Goal: Check status

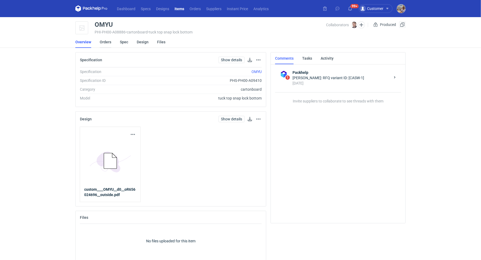
click at [108, 41] on link "Orders" at bounding box center [106, 42] width 12 height 12
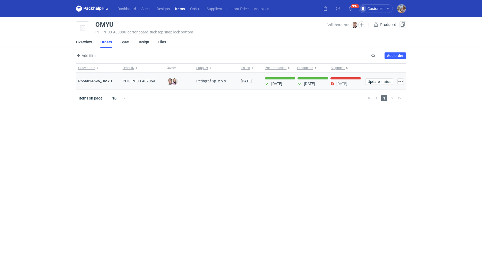
click at [106, 81] on strong "R656024696_OMYU" at bounding box center [95, 81] width 34 height 4
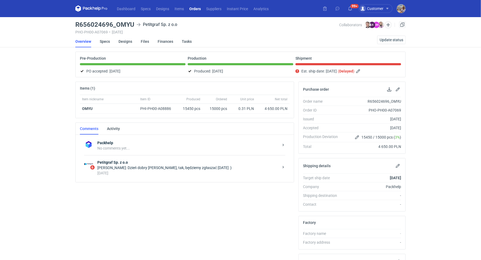
click at [167, 169] on div "[PERSON_NAME]: Dzień dobry [PERSON_NAME], tak, będziemy zgłaszać [DATE] :)" at bounding box center [187, 167] width 181 height 5
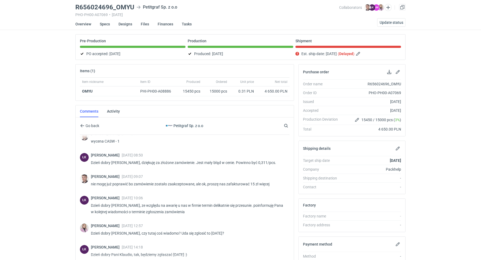
scroll to position [14, 0]
